Goal: Information Seeking & Learning: Check status

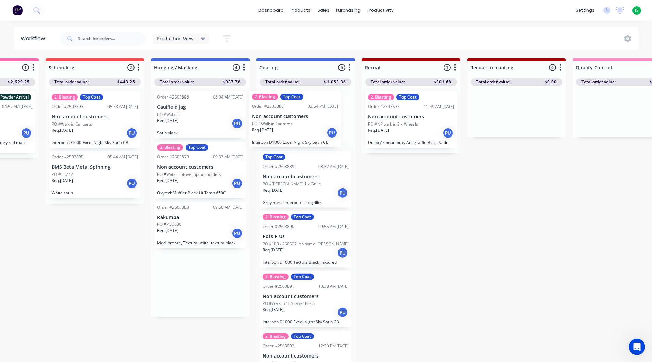
drag, startPoint x: 199, startPoint y: 176, endPoint x: 295, endPoint y: 126, distance: 109.4
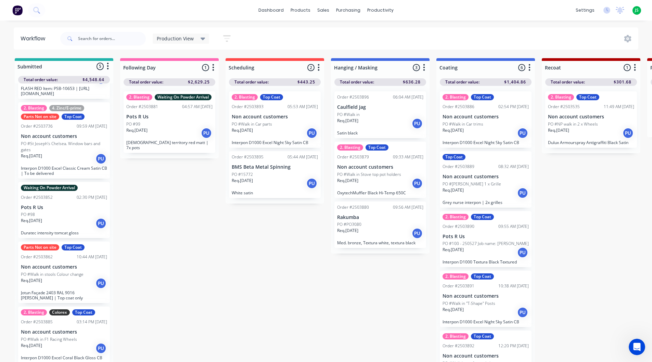
scroll to position [9, 0]
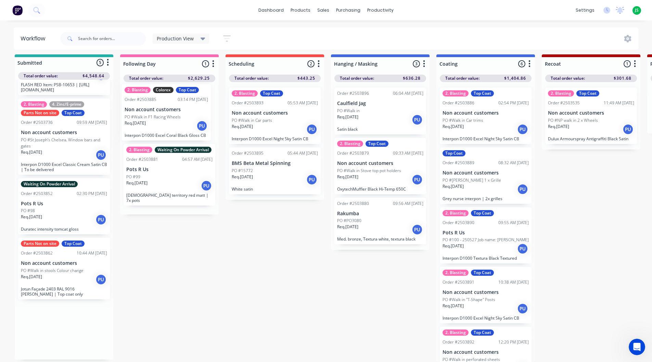
drag, startPoint x: 73, startPoint y: 335, endPoint x: 181, endPoint y: 117, distance: 243.0
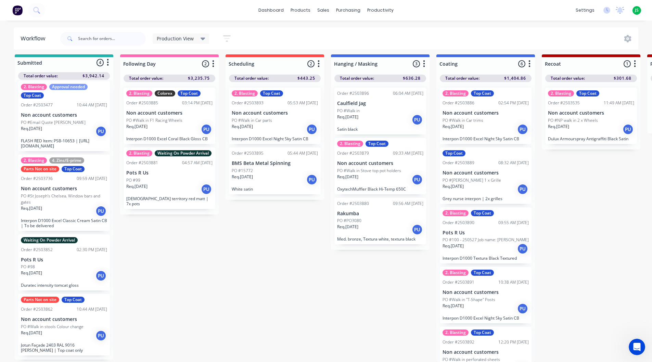
scroll to position [0, 0]
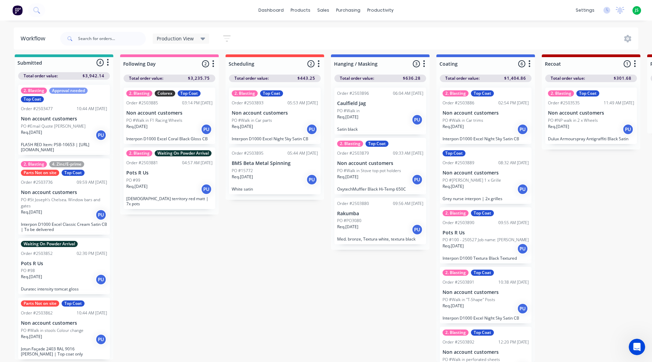
click at [176, 124] on div "Req. 21/08/25 PU" at bounding box center [169, 130] width 86 height 12
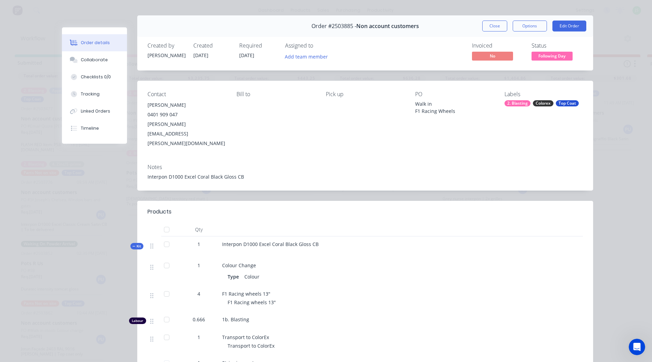
scroll to position [0, 0]
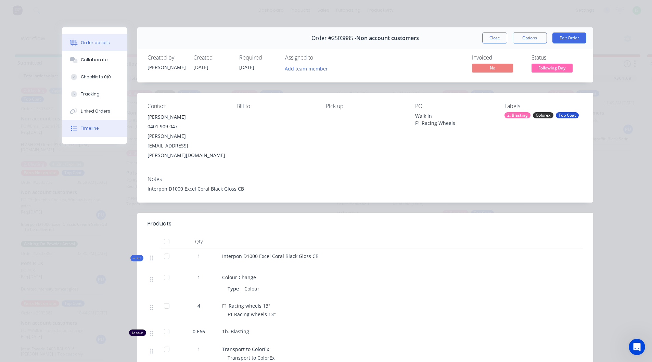
click at [91, 125] on button "Timeline" at bounding box center [94, 128] width 65 height 17
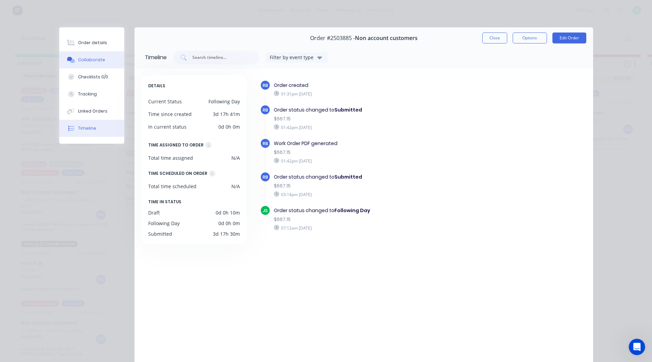
click at [98, 58] on div "Collaborate" at bounding box center [91, 60] width 27 height 6
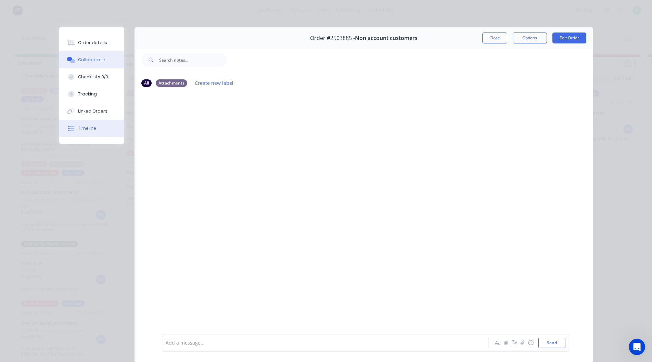
click at [91, 132] on button "Timeline" at bounding box center [91, 128] width 65 height 17
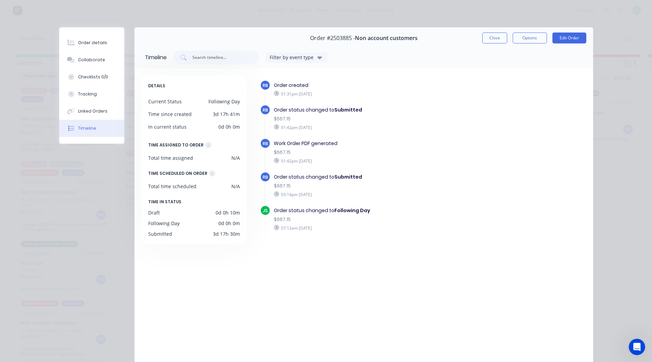
click at [486, 38] on button "Close" at bounding box center [494, 38] width 25 height 11
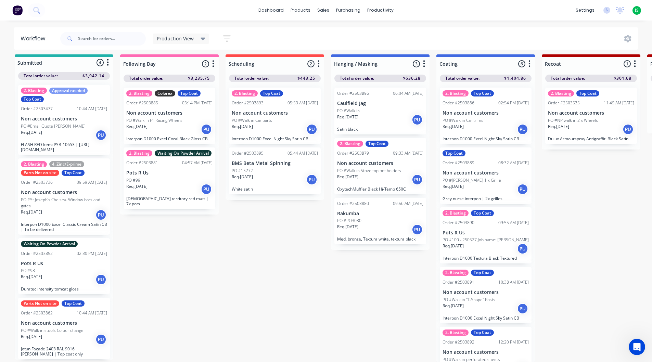
click at [62, 142] on p "FLASH RED Item: PSB-10653 | [URL][DOMAIN_NAME]" at bounding box center [64, 147] width 86 height 10
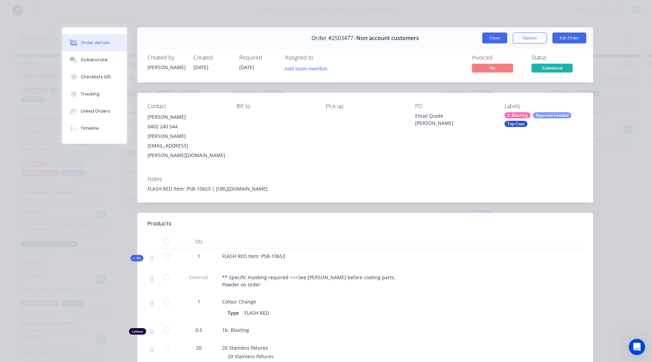
click at [493, 40] on button "Close" at bounding box center [494, 38] width 25 height 11
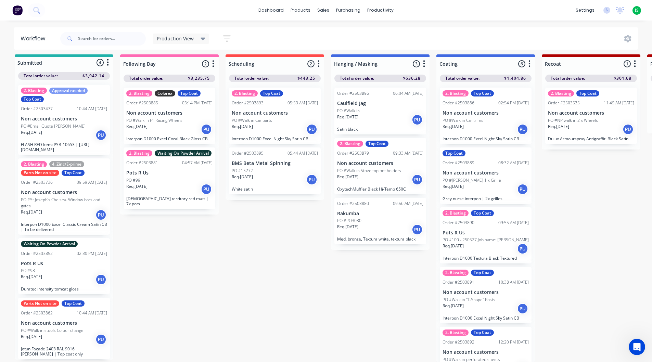
click at [69, 268] on div "PO #98" at bounding box center [64, 271] width 86 height 6
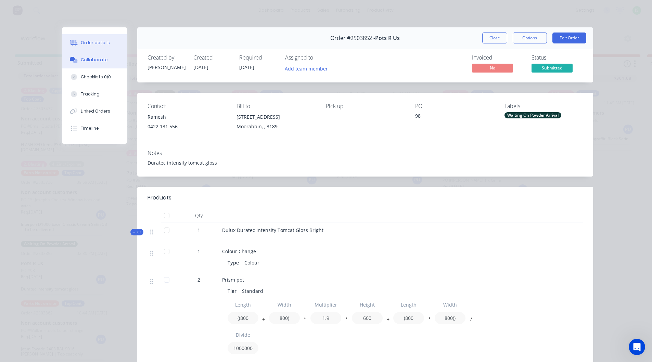
click at [101, 64] on button "Collaborate" at bounding box center [94, 59] width 65 height 17
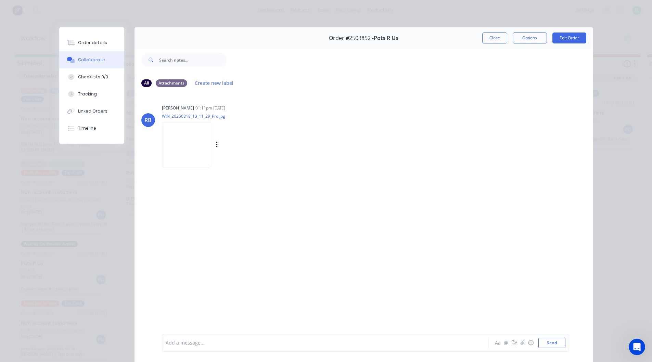
click at [194, 143] on img at bounding box center [186, 145] width 49 height 45
click at [484, 43] on button "Close" at bounding box center [494, 38] width 25 height 11
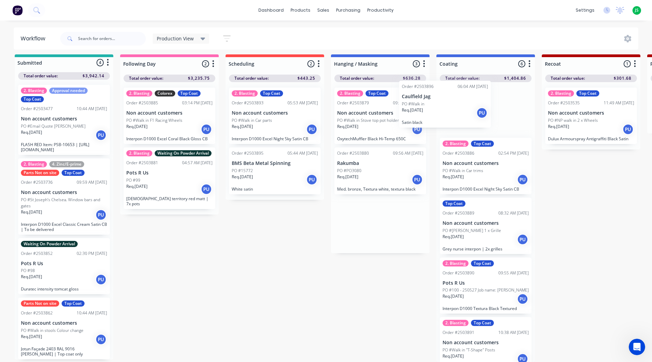
drag, startPoint x: 380, startPoint y: 113, endPoint x: 457, endPoint y: 109, distance: 77.5
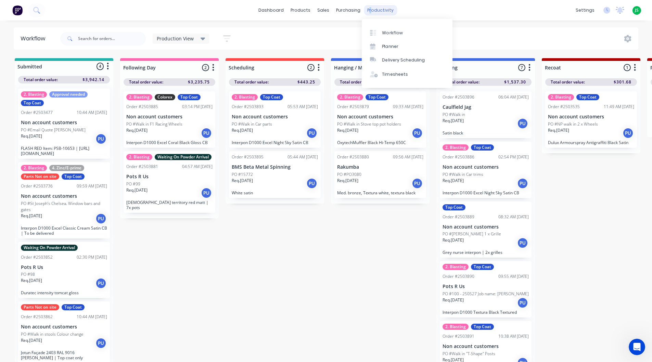
drag, startPoint x: 367, startPoint y: 12, endPoint x: 370, endPoint y: 13, distance: 3.7
click at [370, 13] on div "productivity" at bounding box center [380, 10] width 33 height 10
click at [382, 36] on link "Workflow" at bounding box center [407, 33] width 91 height 14
click at [390, 35] on div "Workflow" at bounding box center [392, 33] width 21 height 6
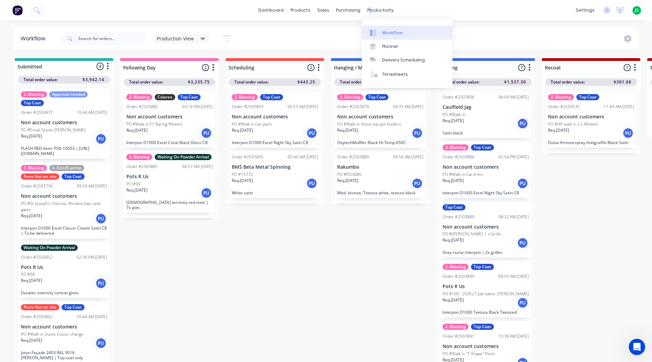
click at [390, 35] on div "Workflow" at bounding box center [392, 33] width 21 height 6
click at [413, 32] on link "Workflow" at bounding box center [407, 33] width 91 height 14
click at [410, 43] on link "Planner" at bounding box center [407, 47] width 91 height 14
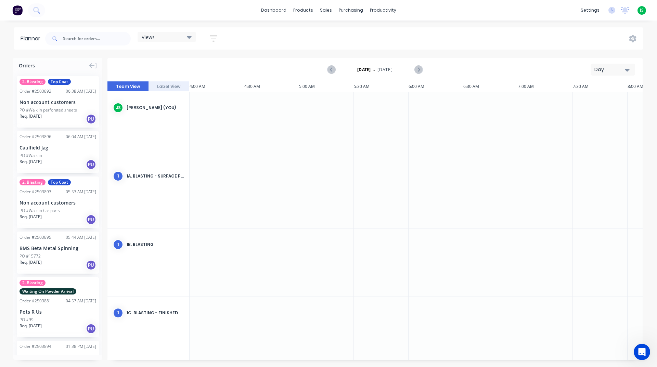
scroll to position [0, 329]
click at [373, 9] on div "productivity" at bounding box center [383, 10] width 33 height 10
click at [399, 62] on div "Delivery Scheduling" at bounding box center [406, 60] width 43 height 6
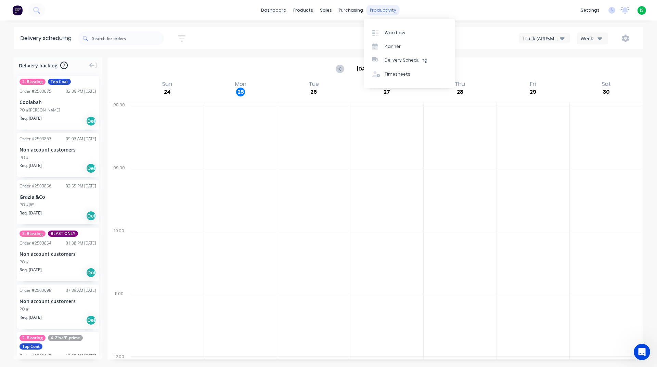
click at [385, 13] on div "productivity" at bounding box center [383, 10] width 33 height 10
click at [352, 12] on div "purchasing" at bounding box center [351, 10] width 31 height 10
click at [366, 33] on div "Purchase Orders" at bounding box center [373, 33] width 36 height 6
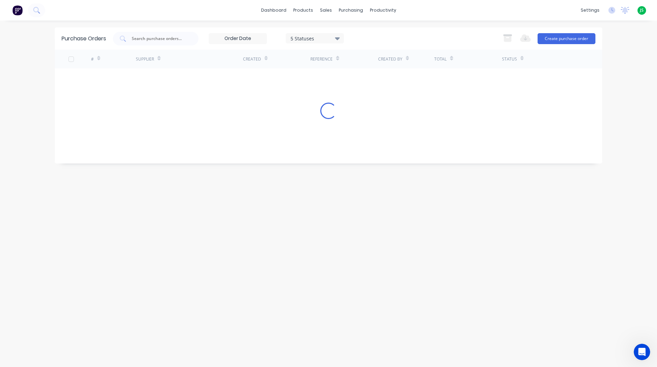
click at [366, 33] on div "5 Statuses 5 Statuses Export to Excel (XLSX) Create purchase order" at bounding box center [354, 39] width 483 height 14
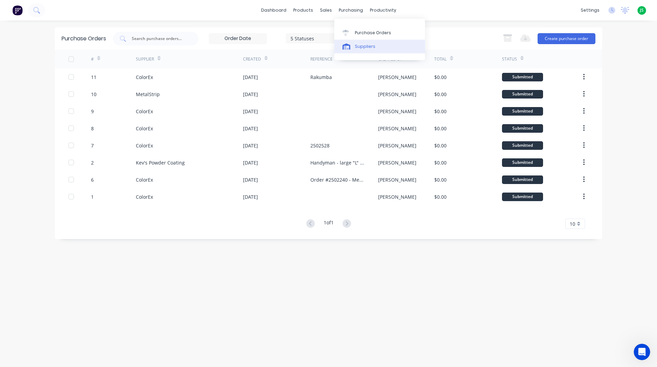
click at [346, 43] on icon at bounding box center [347, 46] width 8 height 6
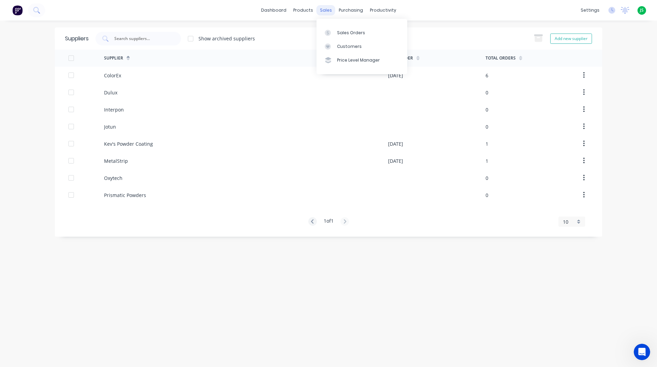
click at [331, 10] on div "sales" at bounding box center [326, 10] width 19 height 10
click at [329, 31] on icon at bounding box center [328, 33] width 6 height 6
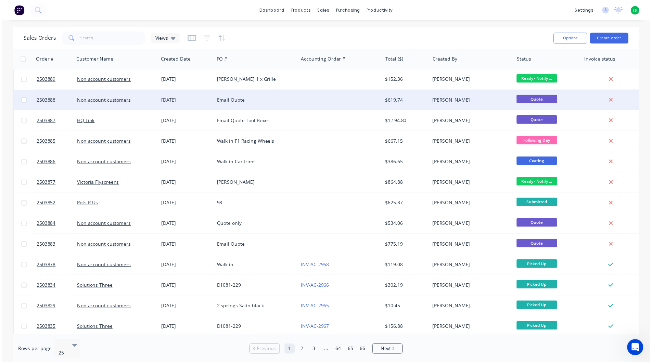
scroll to position [257, 0]
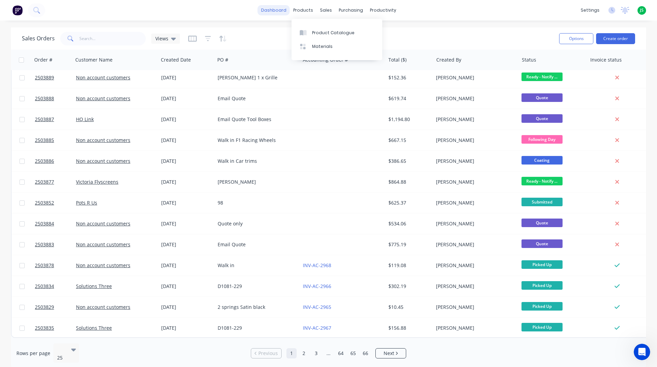
click at [282, 9] on link "dashboard" at bounding box center [274, 10] width 32 height 10
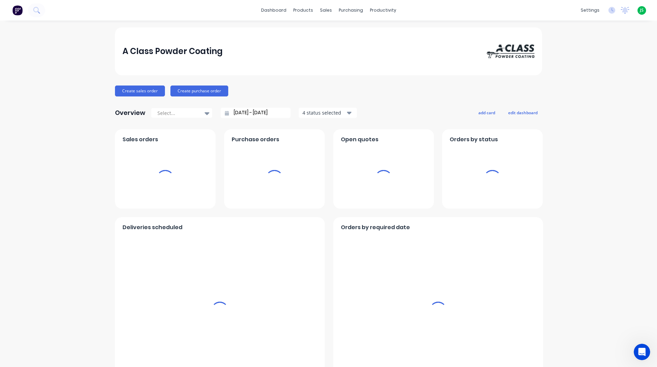
click at [281, 11] on link "dashboard" at bounding box center [274, 10] width 32 height 10
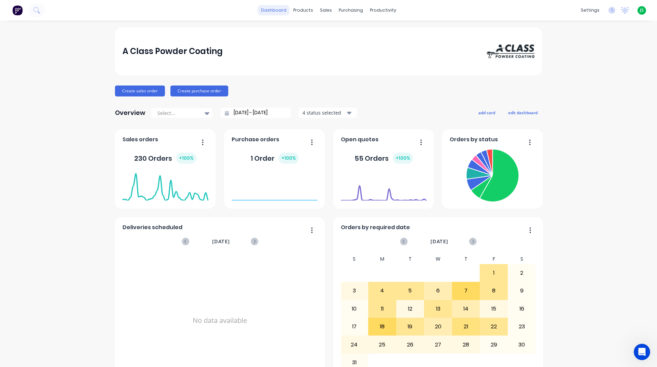
click at [271, 12] on link "dashboard" at bounding box center [274, 10] width 32 height 10
click at [388, 34] on div "Workflow" at bounding box center [392, 33] width 21 height 6
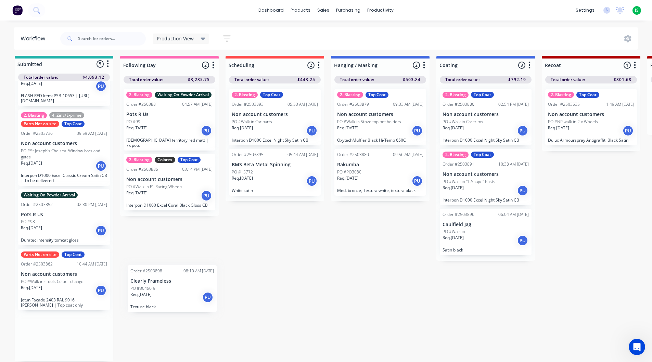
scroll to position [4, 0]
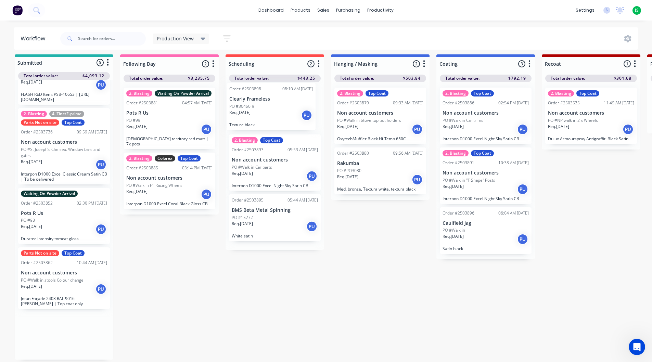
drag, startPoint x: 66, startPoint y: 336, endPoint x: 266, endPoint y: 111, distance: 301.0
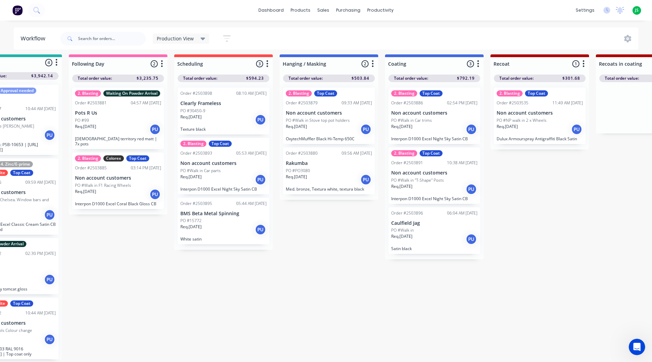
scroll to position [4, 83]
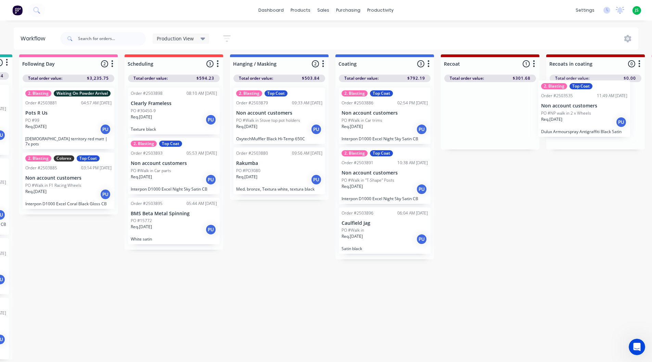
drag, startPoint x: 503, startPoint y: 129, endPoint x: 583, endPoint y: 127, distance: 79.5
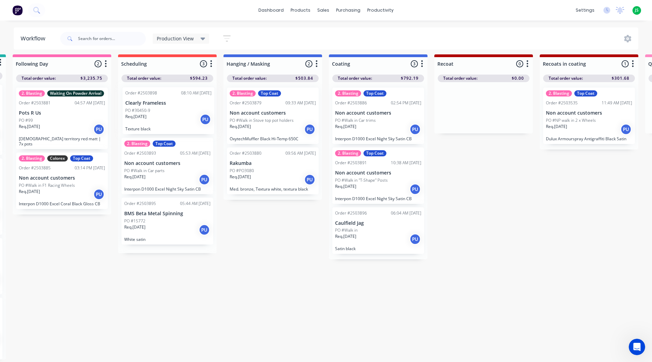
scroll to position [4, 107]
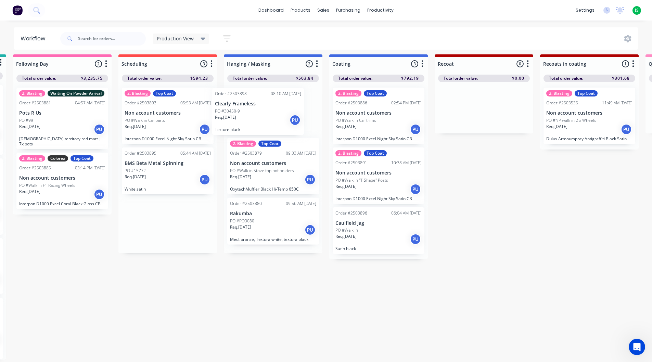
drag, startPoint x: 156, startPoint y: 119, endPoint x: 248, endPoint y: 119, distance: 92.5
click at [157, 127] on div "Req. 22/08/25 PU" at bounding box center [168, 130] width 86 height 12
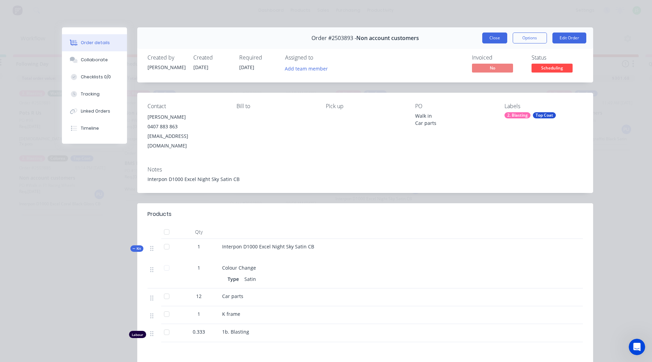
click at [492, 40] on button "Close" at bounding box center [494, 38] width 25 height 11
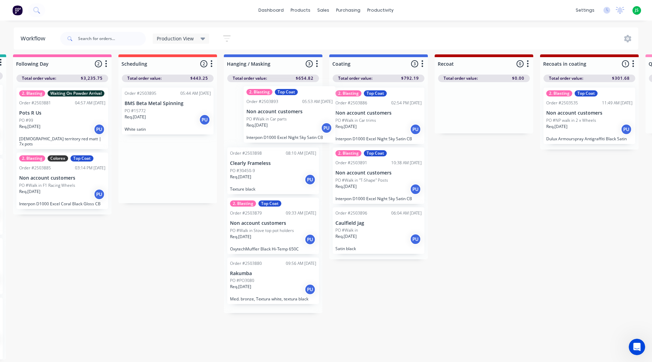
drag, startPoint x: 172, startPoint y: 119, endPoint x: 270, endPoint y: 116, distance: 98.3
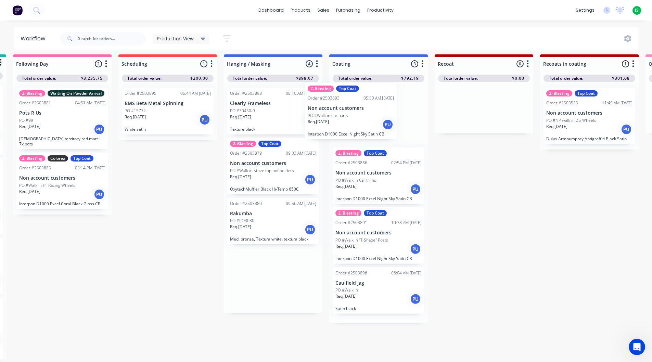
drag, startPoint x: 272, startPoint y: 116, endPoint x: 370, endPoint y: 112, distance: 98.3
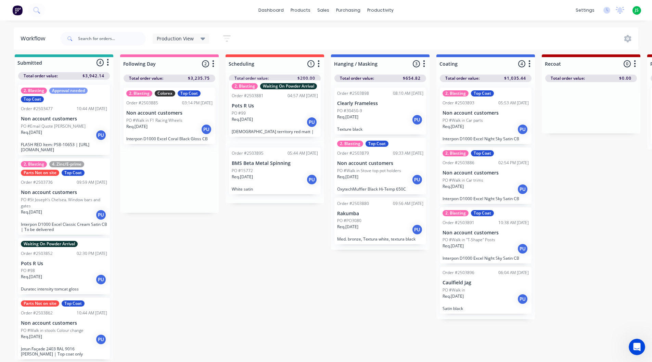
drag, startPoint x: 166, startPoint y: 127, endPoint x: 274, endPoint y: 121, distance: 107.4
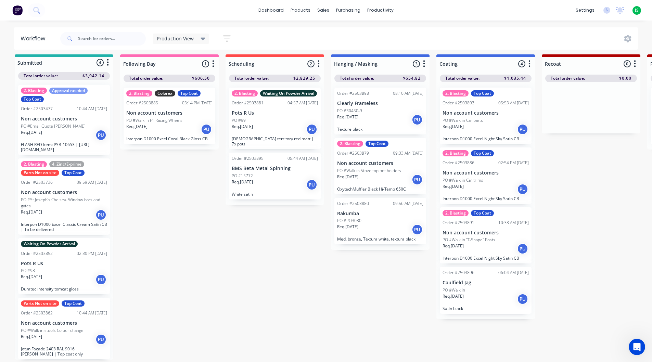
scroll to position [0, 0]
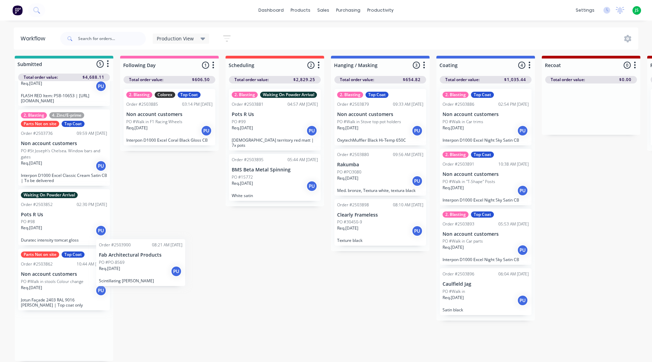
scroll to position [3, 0]
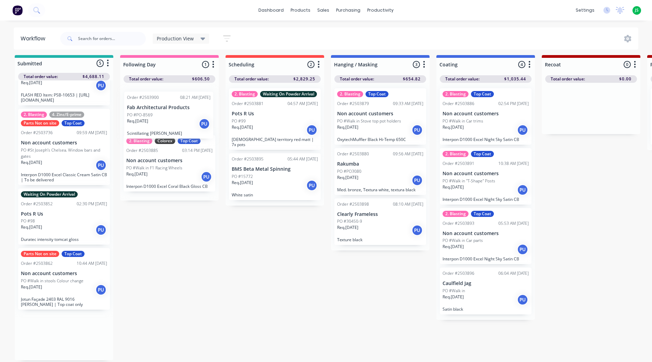
drag, startPoint x: 64, startPoint y: 337, endPoint x: 173, endPoint y: 110, distance: 251.3
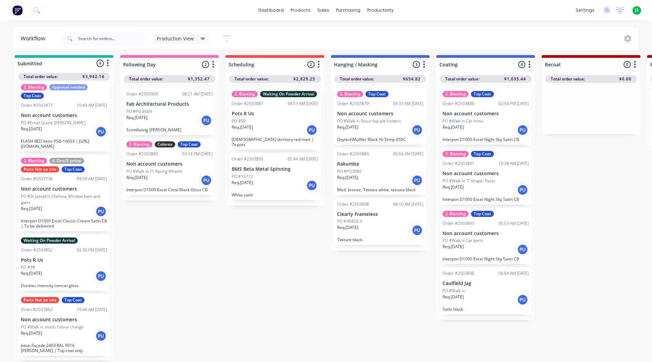
scroll to position [0, 0]
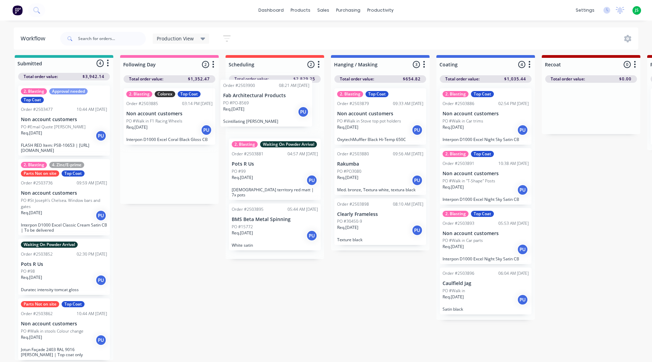
drag, startPoint x: 172, startPoint y: 108, endPoint x: 271, endPoint y: 100, distance: 99.3
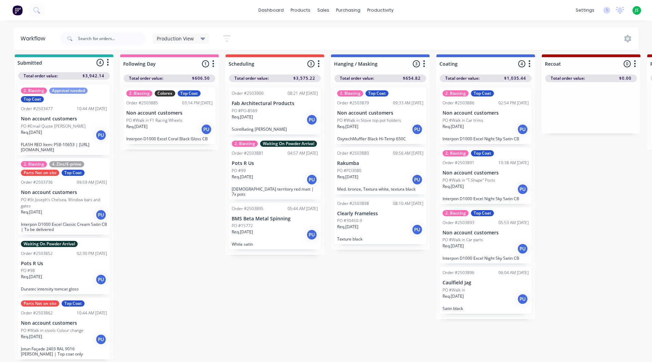
scroll to position [9, 0]
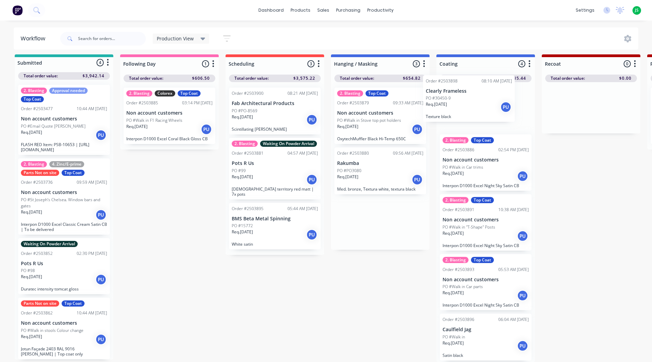
drag, startPoint x: 385, startPoint y: 214, endPoint x: 482, endPoint y: 93, distance: 154.6
